Goal: Find specific page/section: Find specific page/section

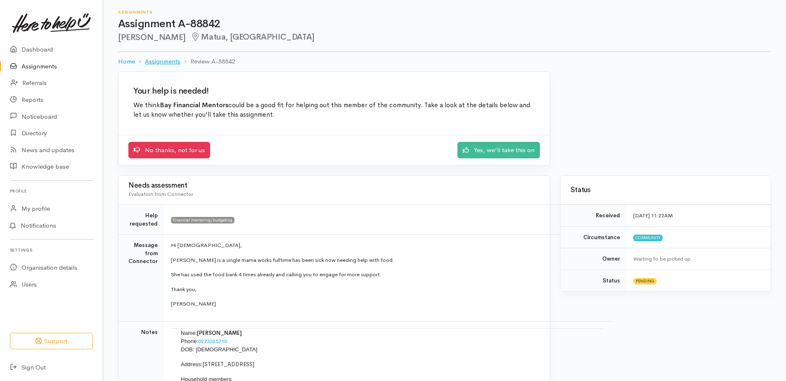
click at [173, 59] on link "Assignments" at bounding box center [162, 61] width 35 height 9
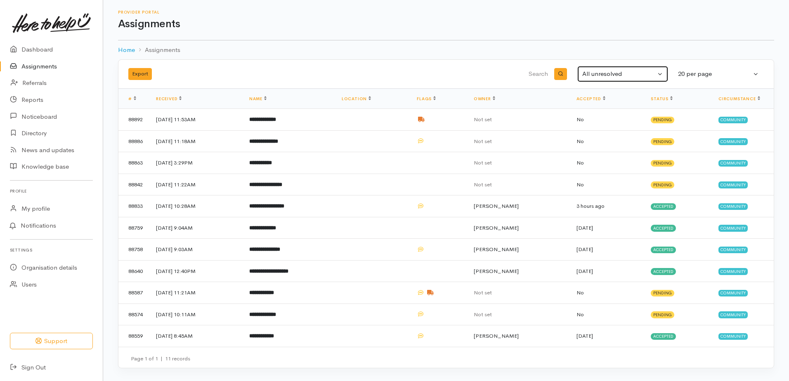
click at [598, 73] on div "All unresolved" at bounding box center [618, 73] width 73 height 9
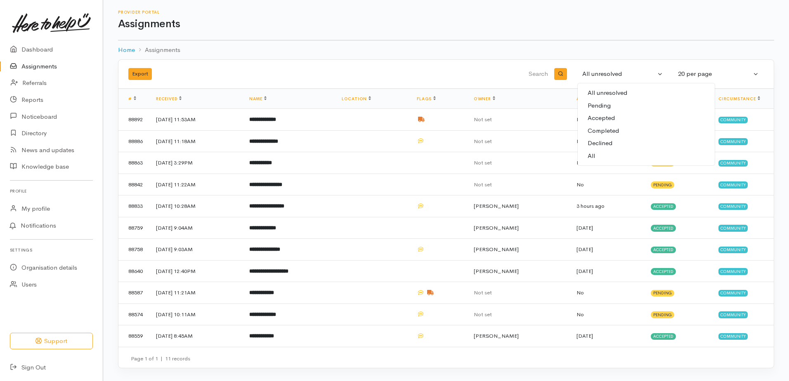
click at [592, 154] on span "All" at bounding box center [591, 155] width 7 height 9
select select "All"
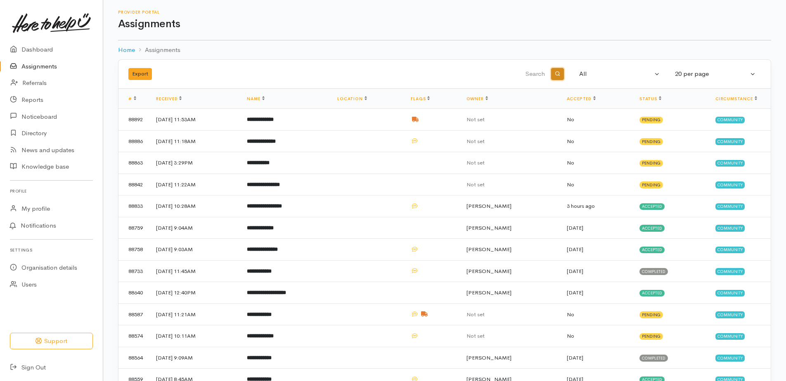
click at [553, 76] on button "button" at bounding box center [557, 74] width 13 height 12
click at [522, 73] on input "search" at bounding box center [448, 74] width 195 height 20
type input "lisa mc"
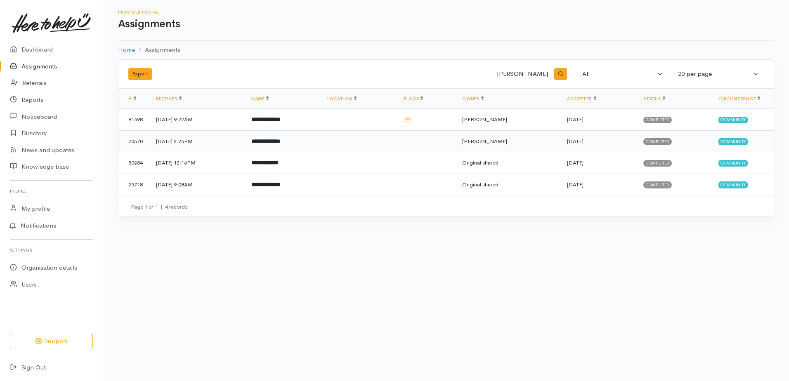
click at [280, 141] on b "**********" at bounding box center [265, 141] width 29 height 5
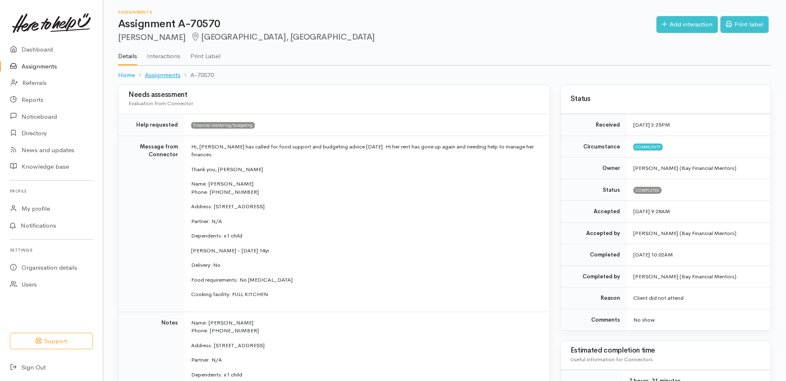
click at [168, 75] on link "Assignments" at bounding box center [162, 75] width 35 height 9
